Goal: Information Seeking & Learning: Check status

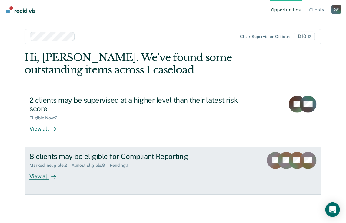
click at [41, 179] on div "View all" at bounding box center [46, 174] width 34 height 12
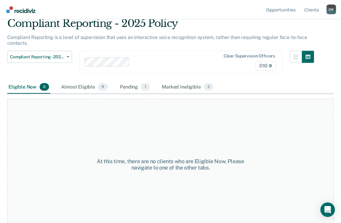
scroll to position [31, 0]
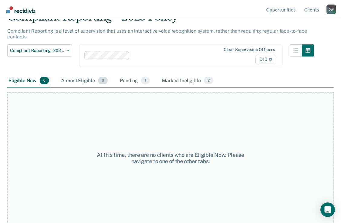
click at [97, 82] on div "Almost Eligible 8" at bounding box center [84, 80] width 49 height 13
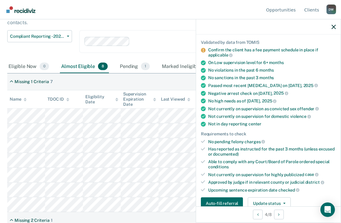
scroll to position [0, 0]
